Goal: Task Accomplishment & Management: Use online tool/utility

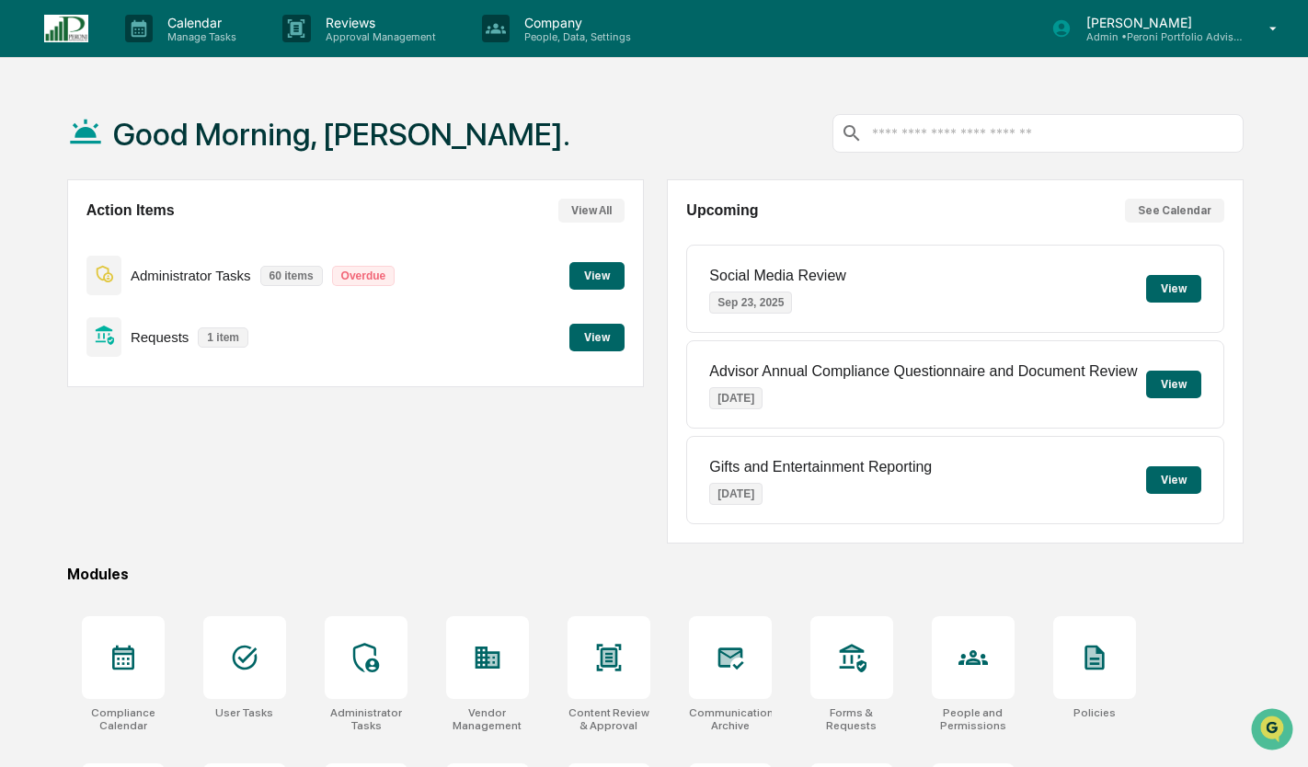
click at [593, 336] on button "View" at bounding box center [596, 338] width 55 height 28
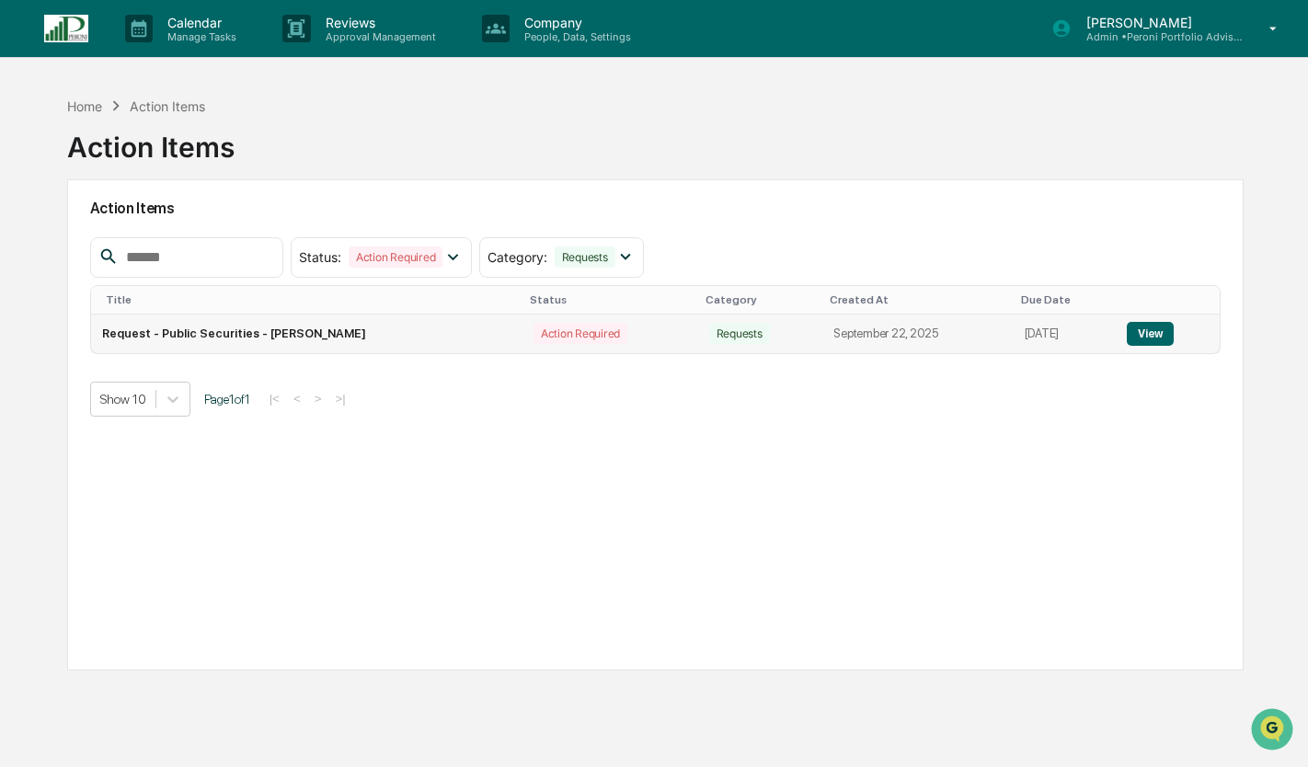
click at [1151, 331] on button "View" at bounding box center [1150, 334] width 47 height 24
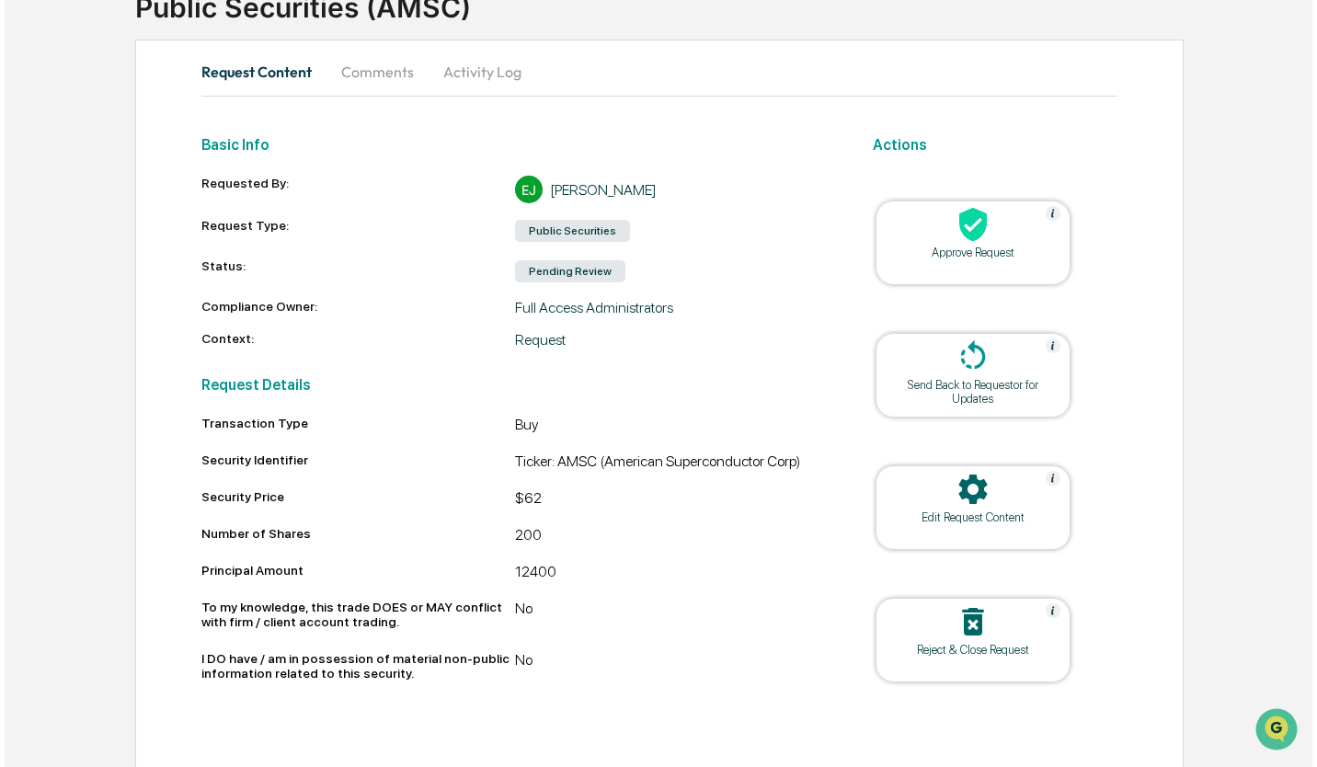
scroll to position [142, 0]
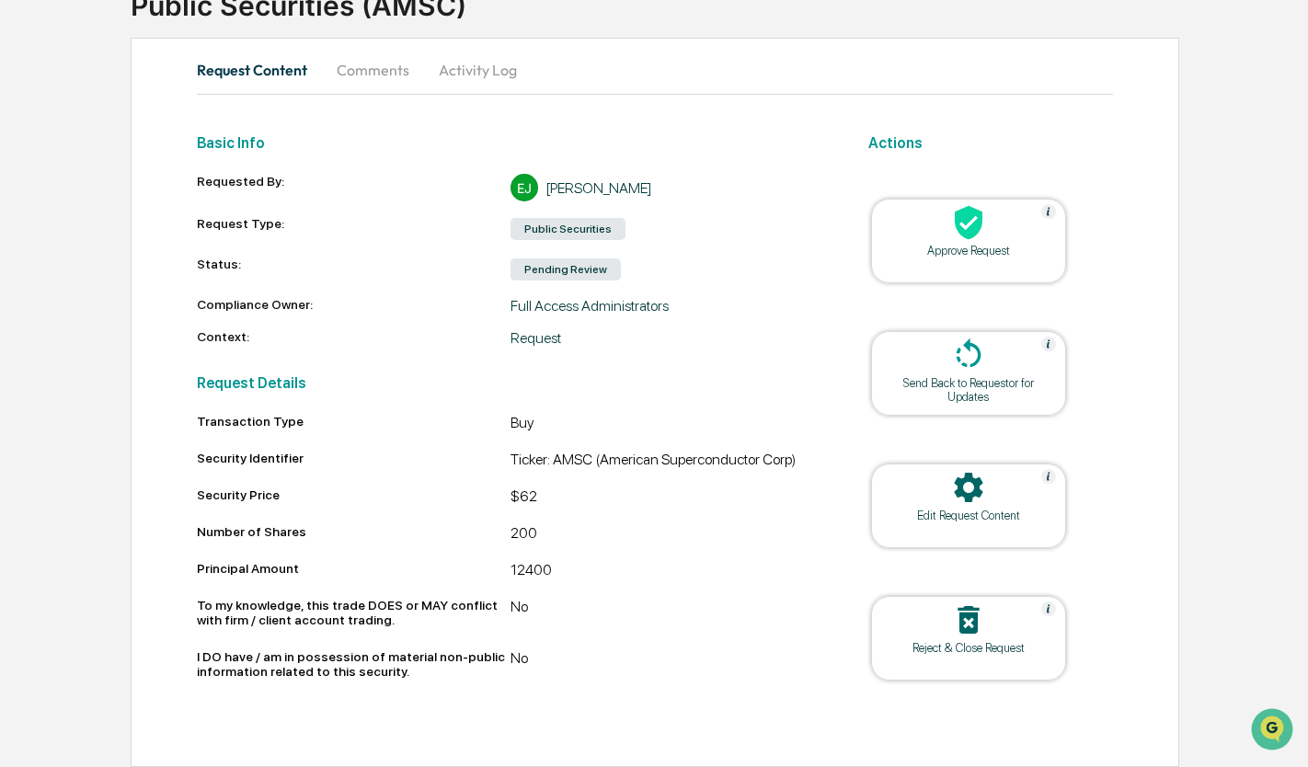
click at [1018, 258] on div "Approve Request" at bounding box center [969, 251] width 166 height 14
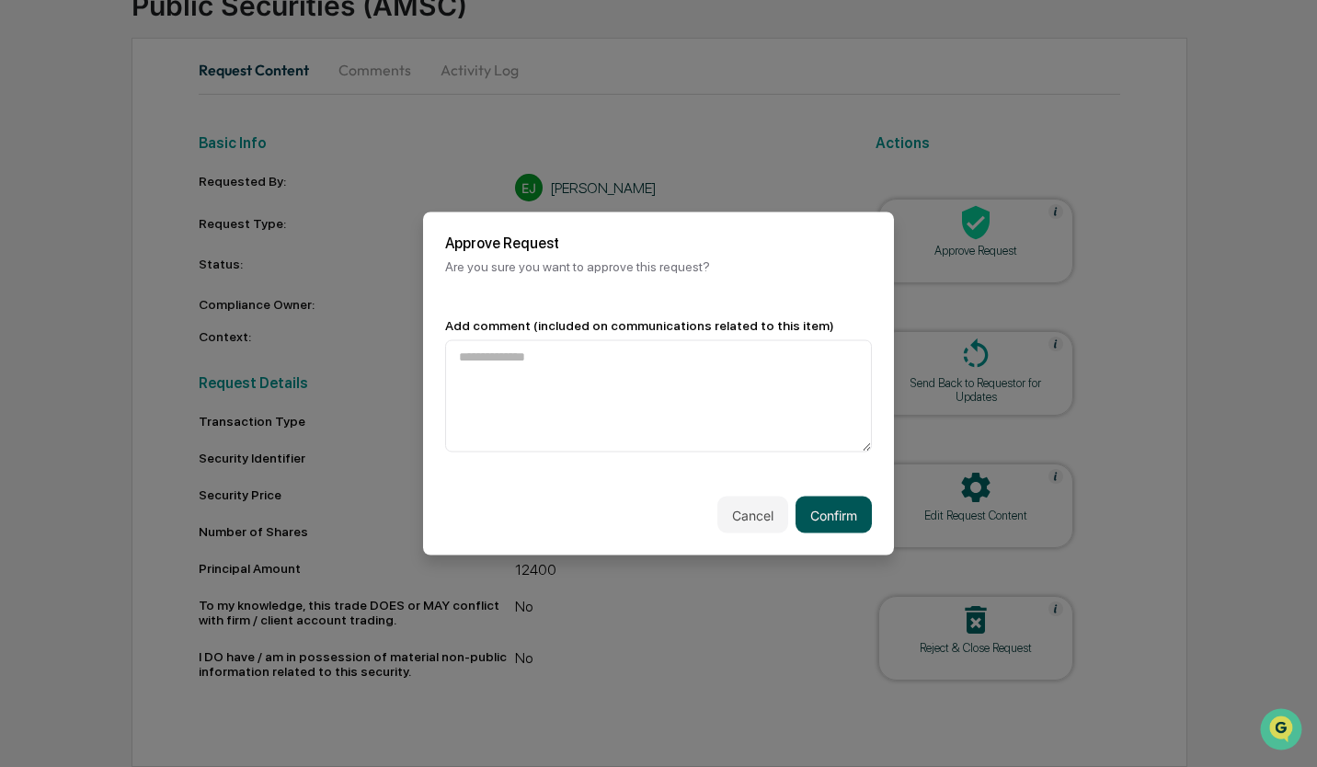
click at [838, 509] on button "Confirm" at bounding box center [834, 515] width 76 height 37
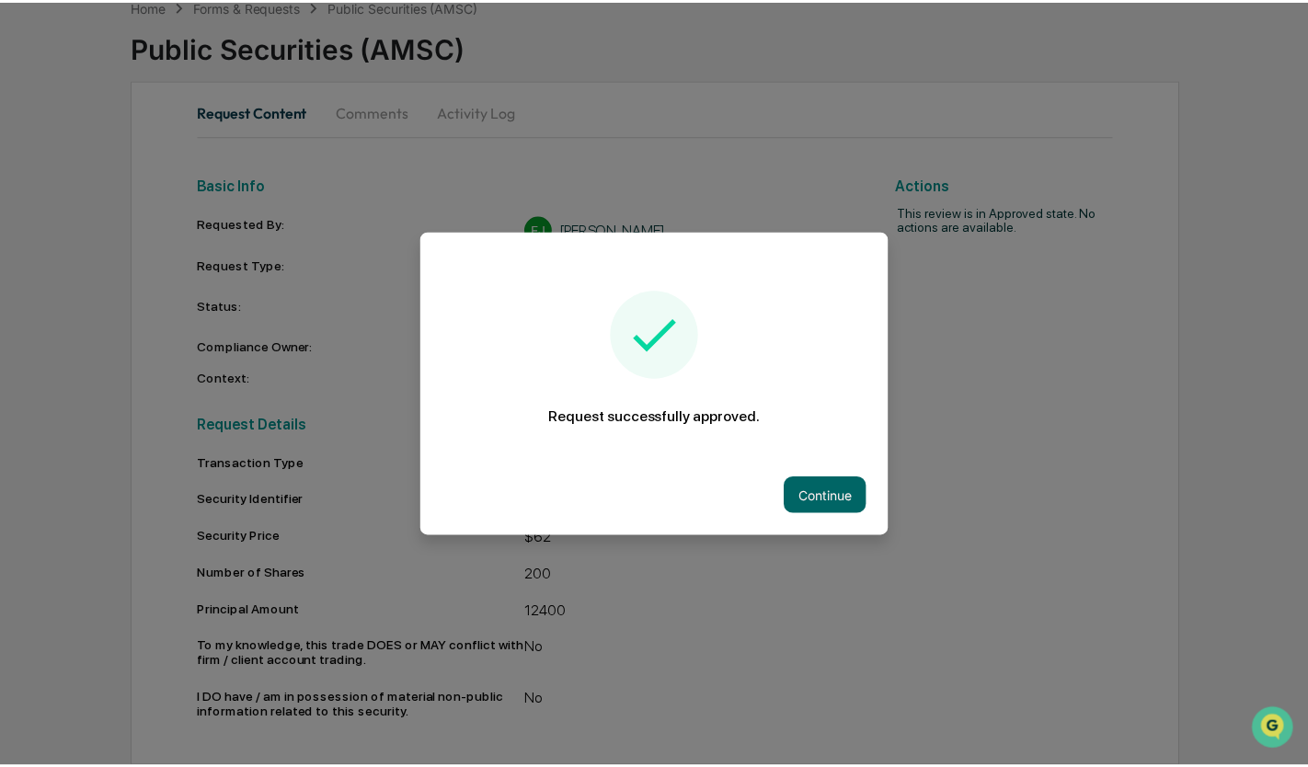
scroll to position [109, 0]
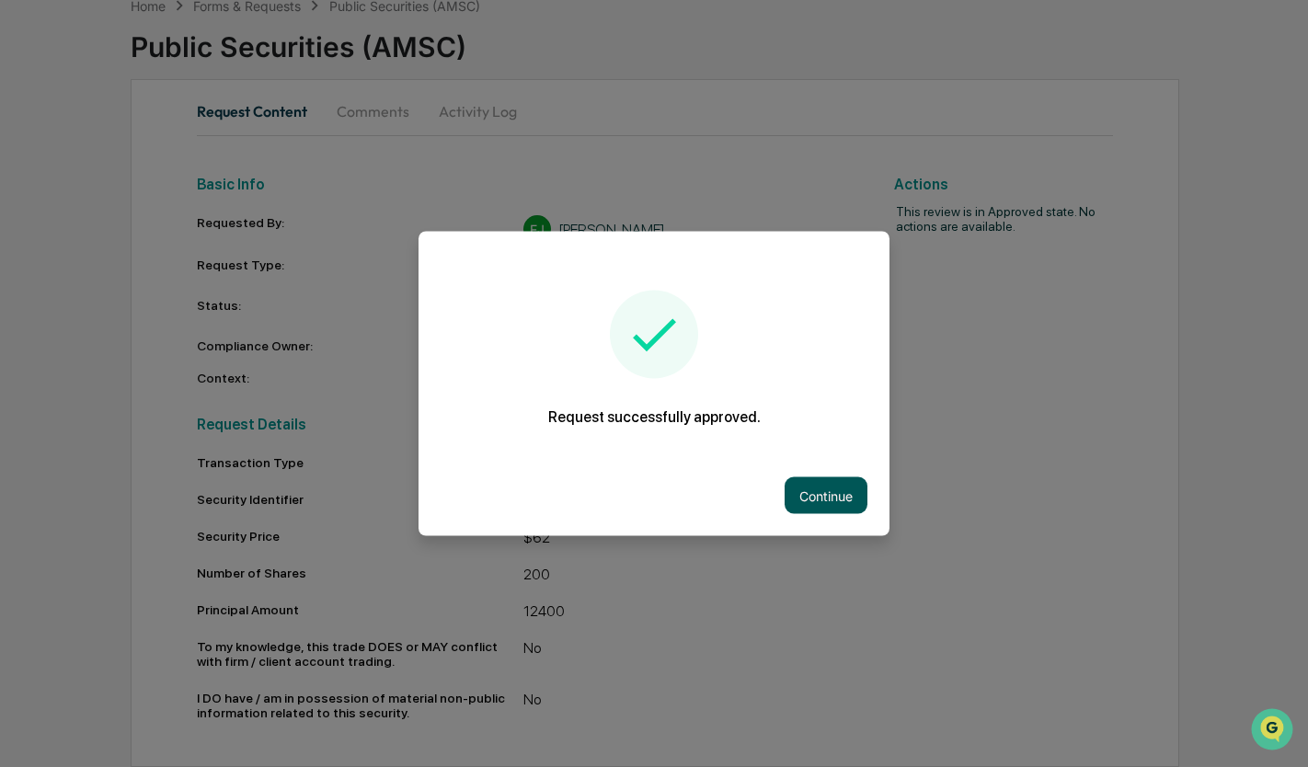
click at [843, 494] on button "Continue" at bounding box center [826, 495] width 83 height 37
